Goal: Task Accomplishment & Management: Manage account settings

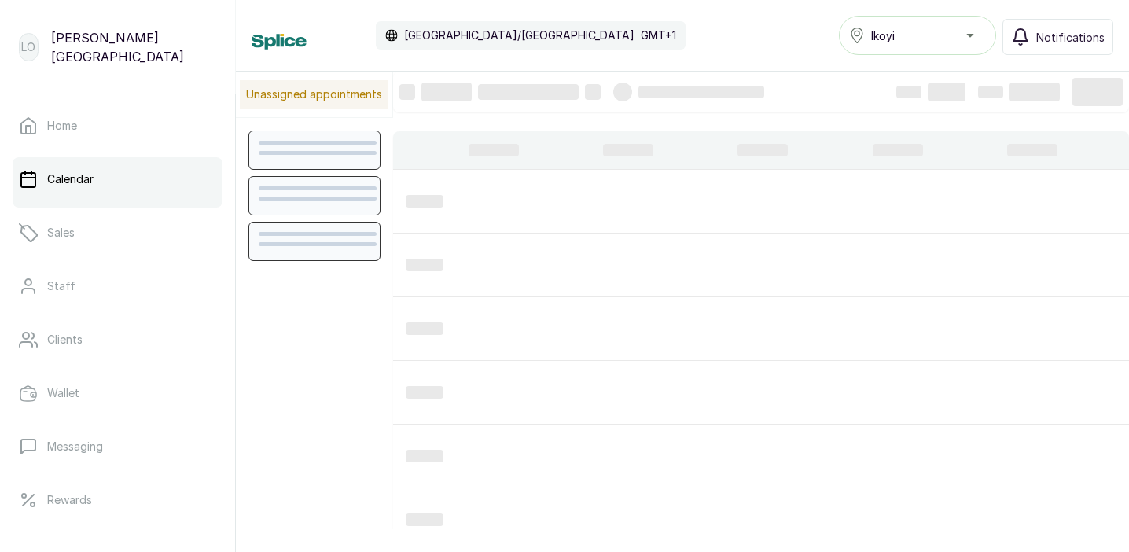
scroll to position [529, 0]
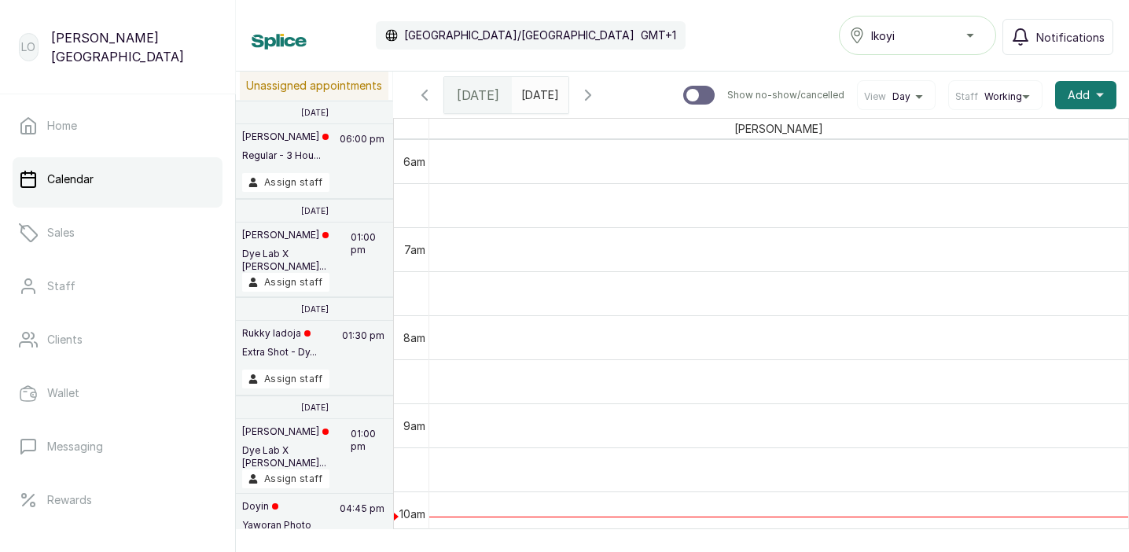
click at [329, 143] on p "[PERSON_NAME]" at bounding box center [285, 137] width 87 height 13
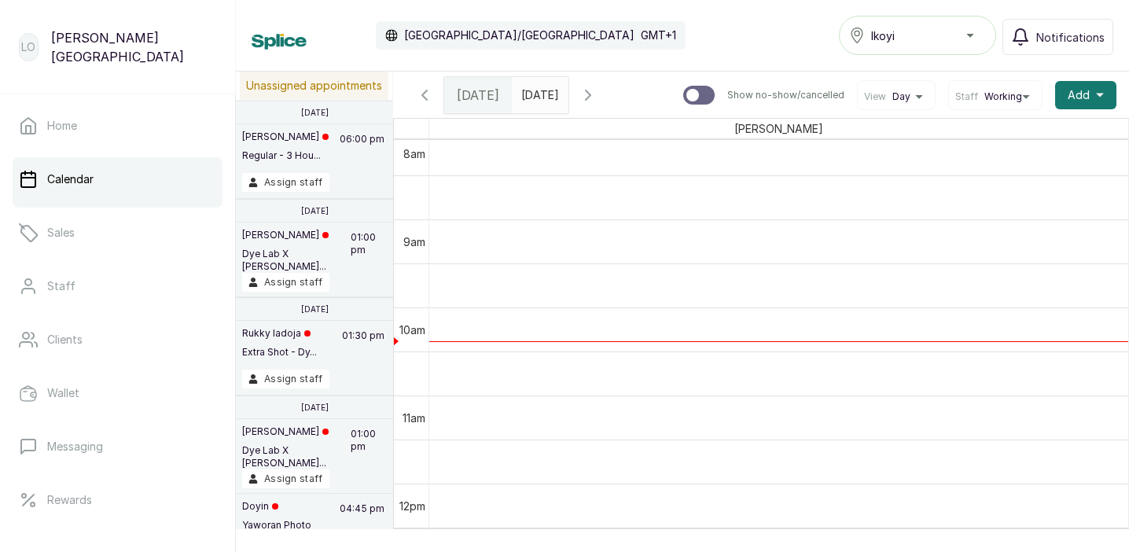
scroll to position [0, 0]
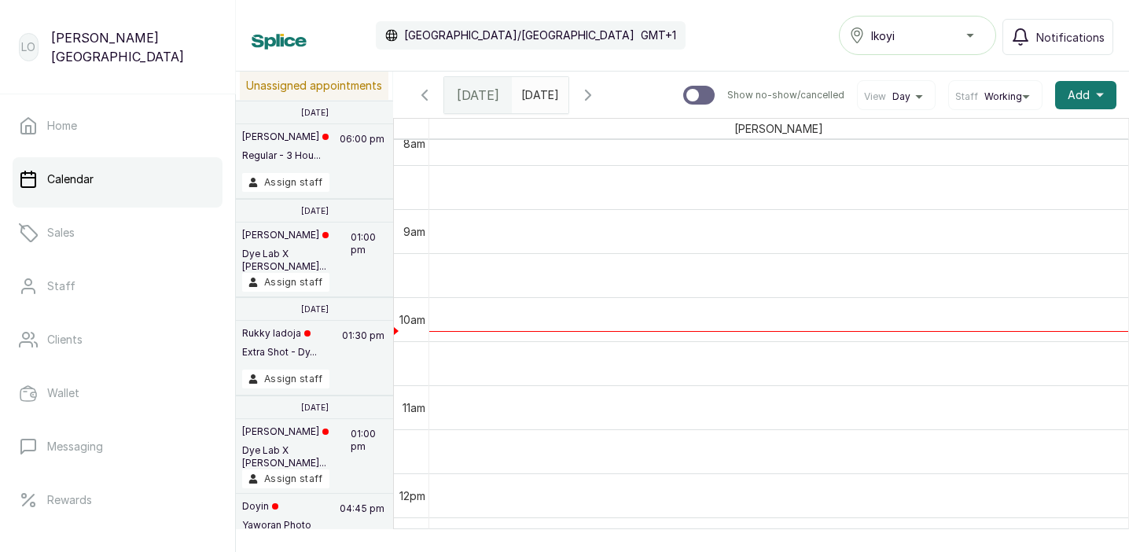
click at [343, 87] on p "Unassigned appointments" at bounding box center [314, 86] width 149 height 28
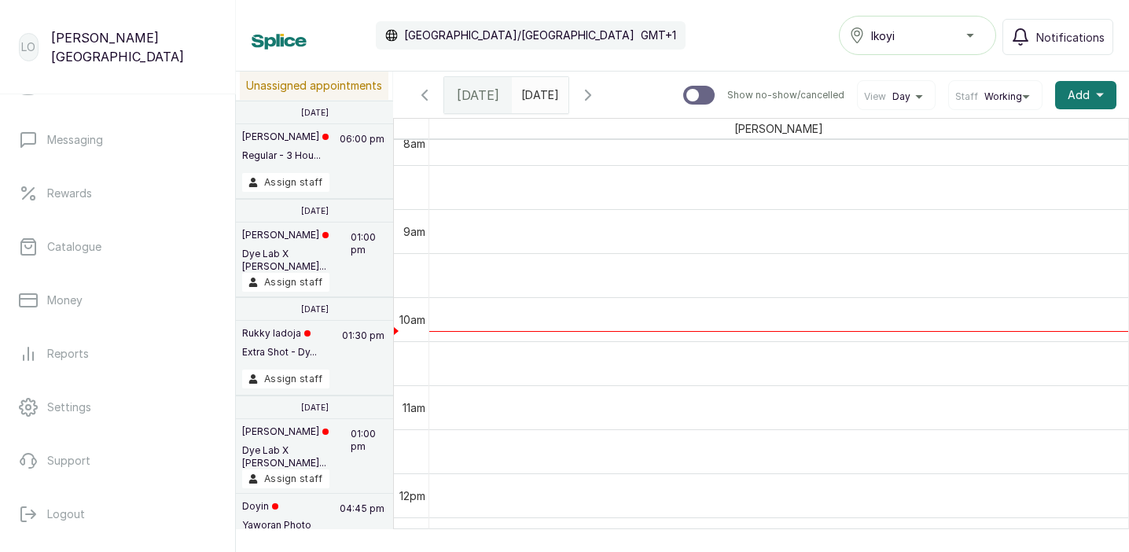
scroll to position [316, 0]
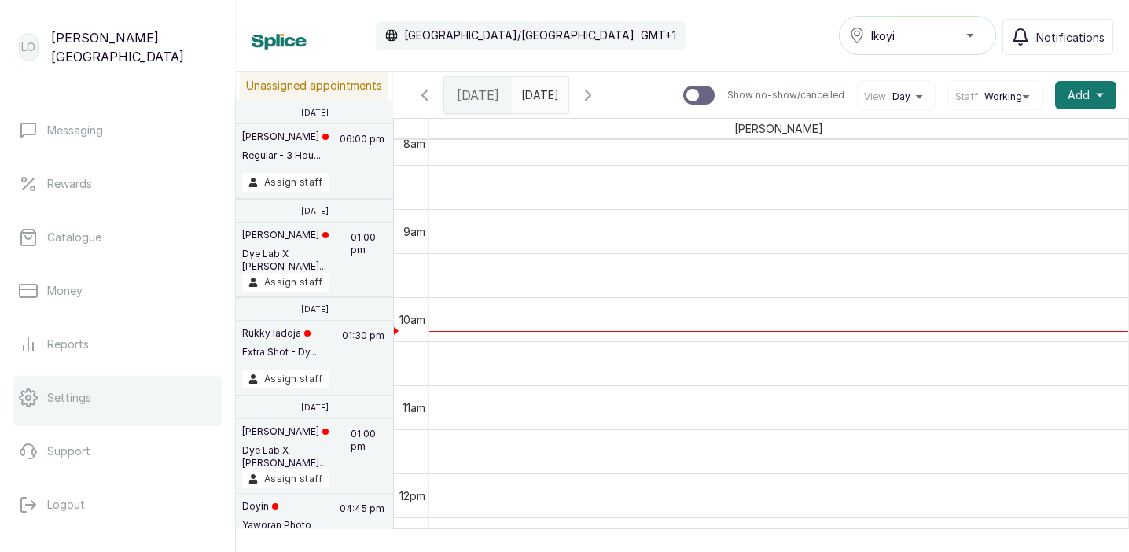
click at [90, 406] on link "Settings" at bounding box center [118, 398] width 210 height 44
